Goal: Information Seeking & Learning: Learn about a topic

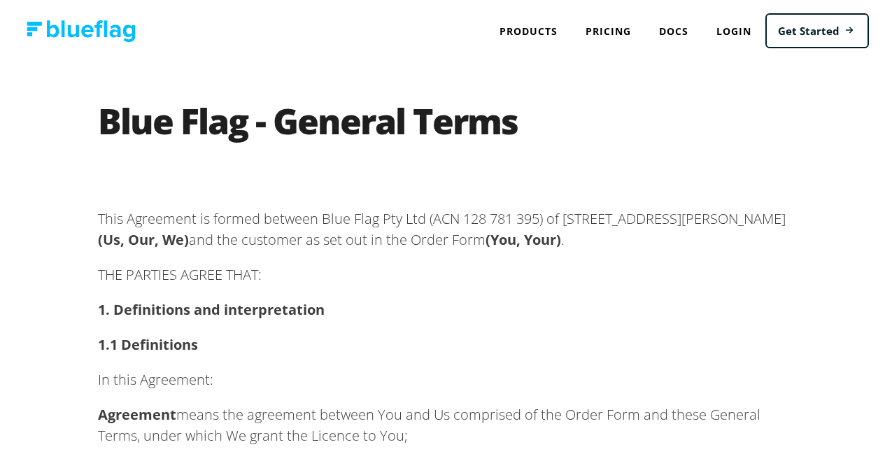
click at [542, 246] on p "This Agreement is formed between Blue Flag Pty Ltd (ACN 128 781 395) of 1/254 D…" at bounding box center [448, 227] width 700 height 42
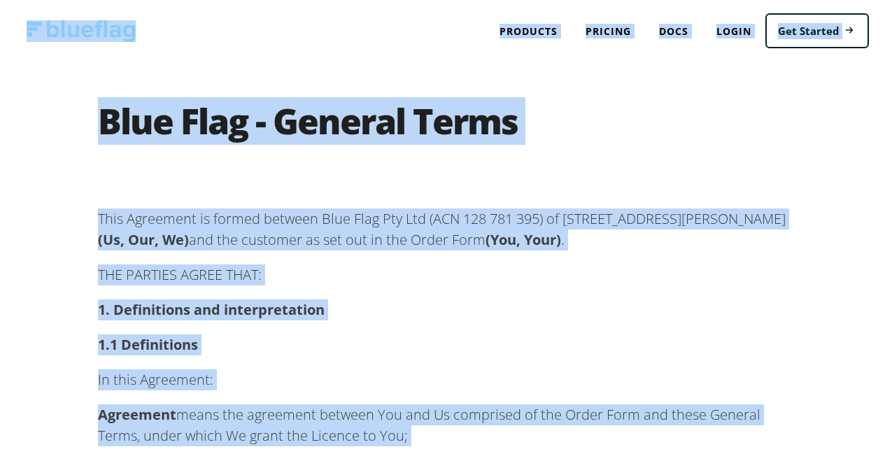
copy div "Products API NEVDIS Plate to VIN vin, chassis, registration plate, registration…"
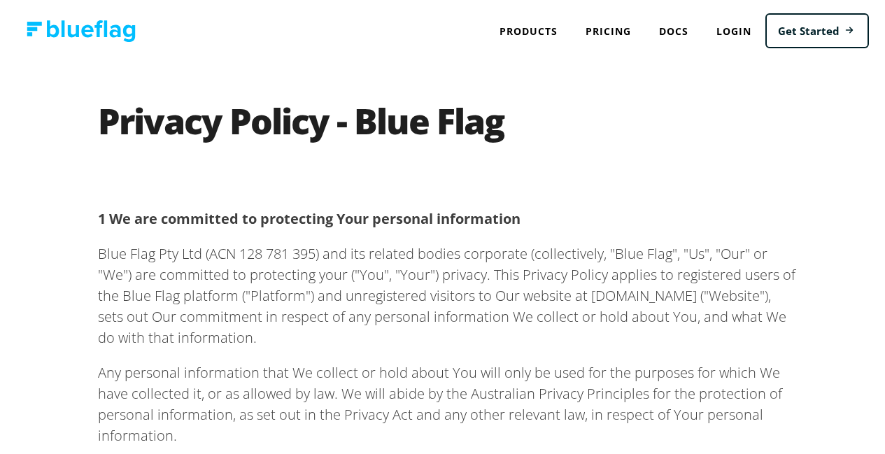
click at [574, 141] on h1 "Privacy Policy - Blue Flag" at bounding box center [448, 129] width 700 height 56
